Goal: Navigation & Orientation: Find specific page/section

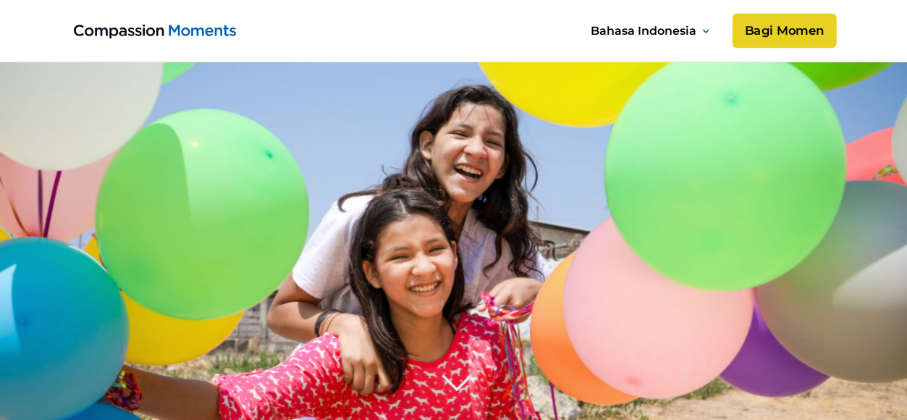
click at [775, 27] on link "Bagi Momen" at bounding box center [784, 31] width 104 height 35
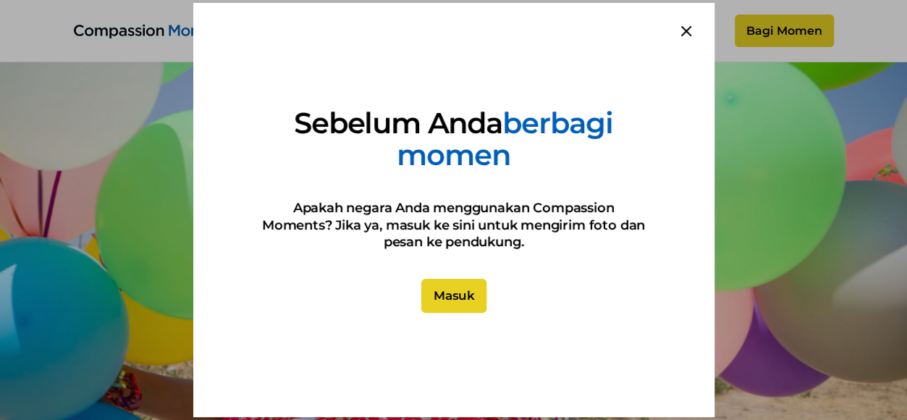
click at [452, 292] on link "Masuk" at bounding box center [453, 296] width 65 height 35
click at [687, 33] on icon at bounding box center [686, 31] width 9 height 9
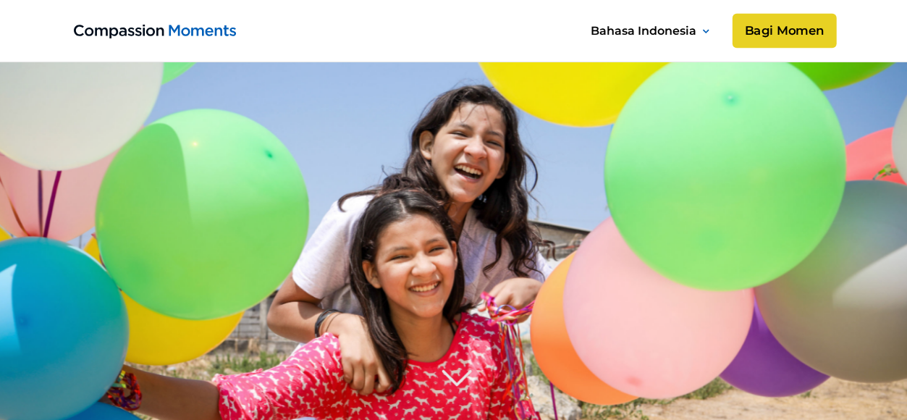
click at [792, 31] on link "Bagi Momen" at bounding box center [784, 31] width 104 height 35
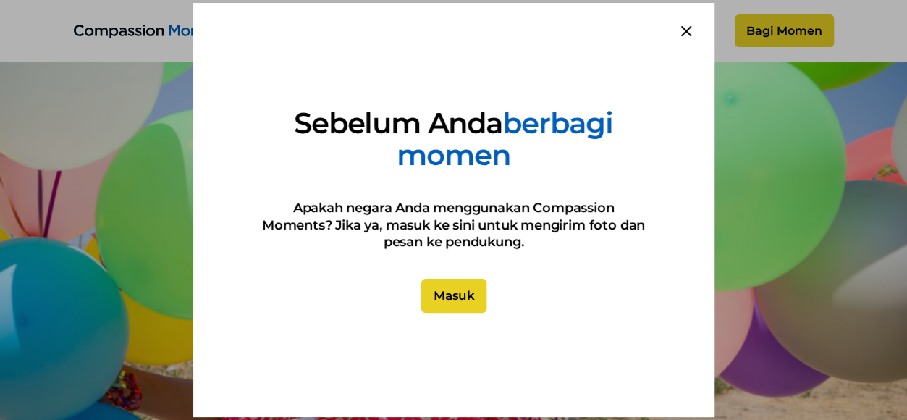
click at [448, 294] on link "Masuk" at bounding box center [453, 296] width 65 height 35
